Goal: Information Seeking & Learning: Learn about a topic

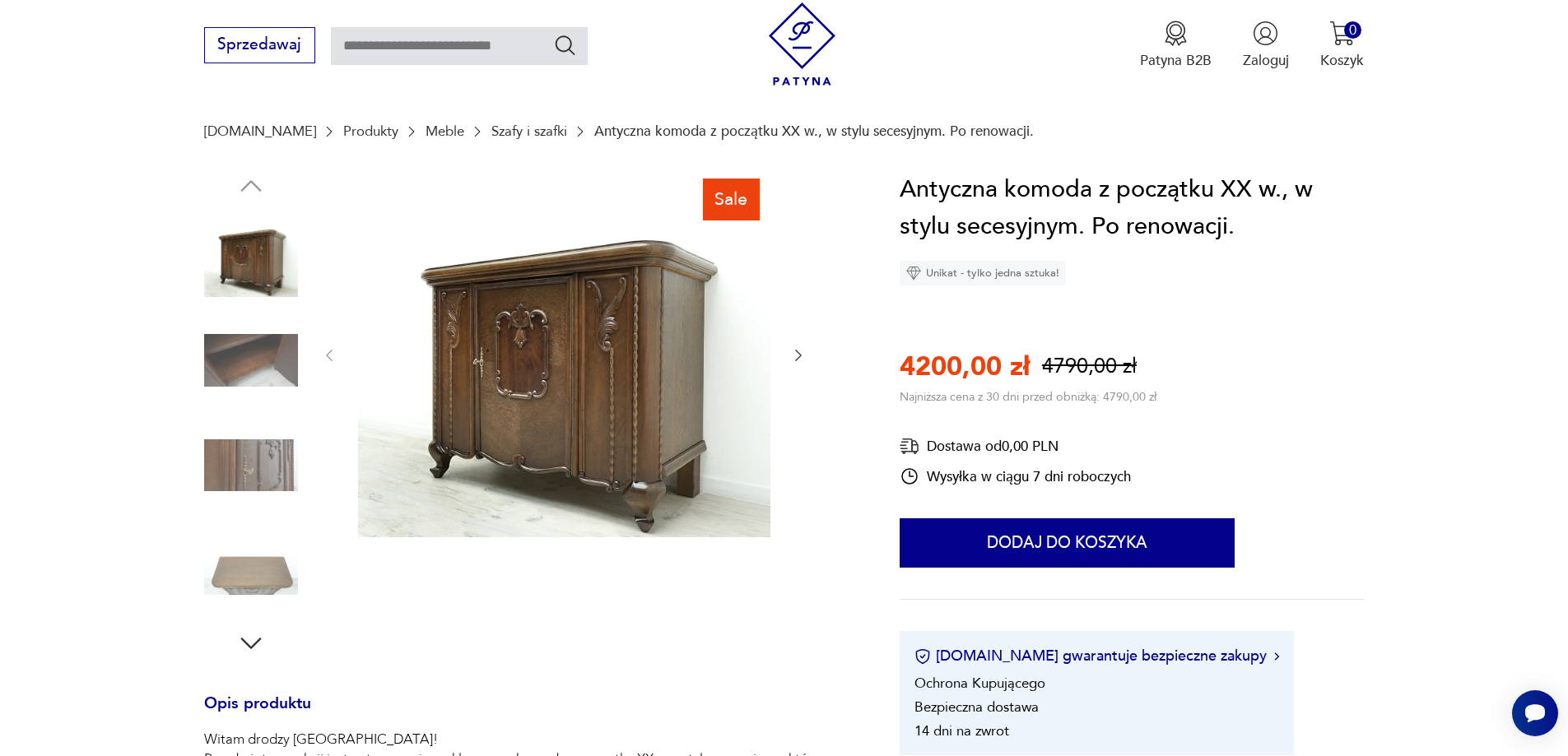
scroll to position [411, 0]
